Goal: Task Accomplishment & Management: Use online tool/utility

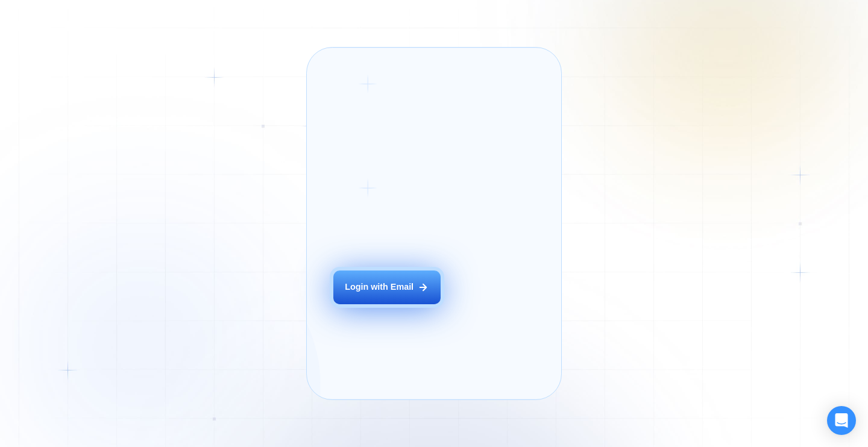
click at [380, 304] on button "Login with Email" at bounding box center [386, 288] width 107 height 34
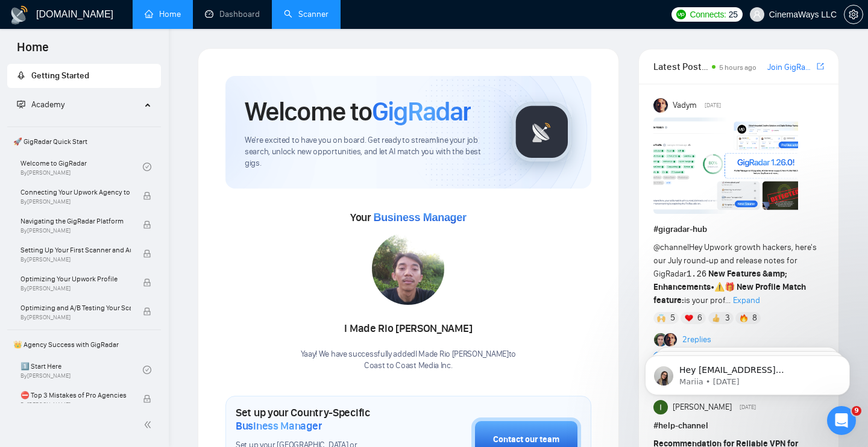
click at [300, 10] on link "Scanner" at bounding box center [306, 14] width 45 height 10
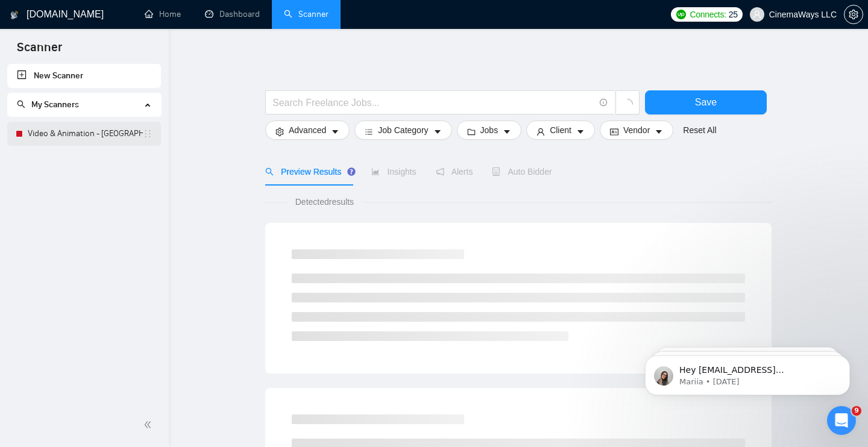
click at [69, 138] on link "Video & Animation - US" at bounding box center [85, 134] width 115 height 24
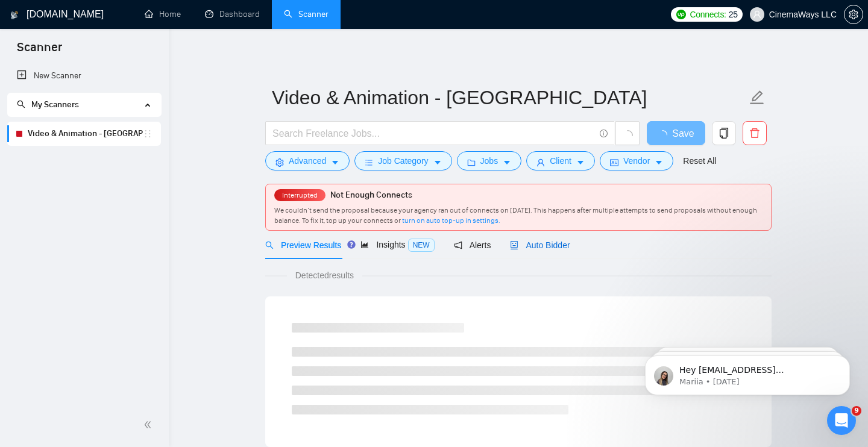
click at [555, 247] on span "Auto Bidder" at bounding box center [540, 246] width 60 height 10
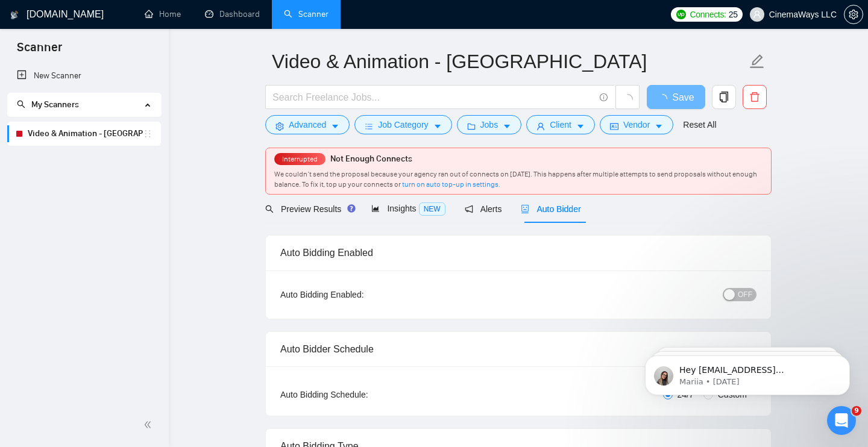
scroll to position [37, 0]
click at [735, 294] on div "button" at bounding box center [729, 294] width 11 height 11
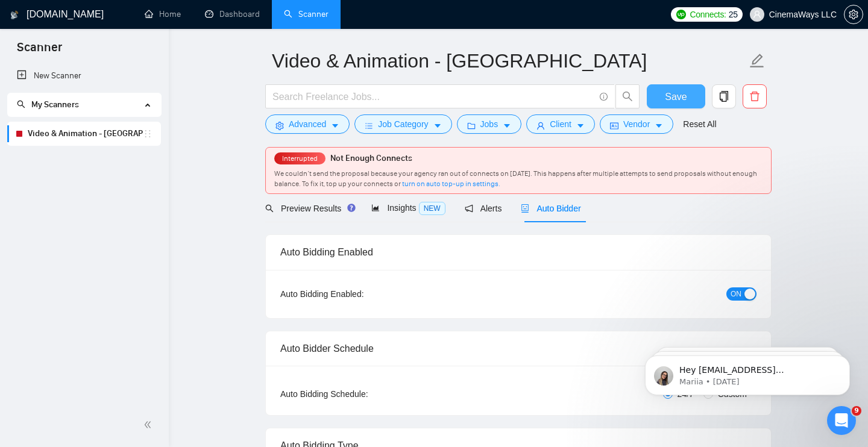
click at [674, 97] on span "Save" at bounding box center [676, 96] width 22 height 15
